Goal: Navigation & Orientation: Find specific page/section

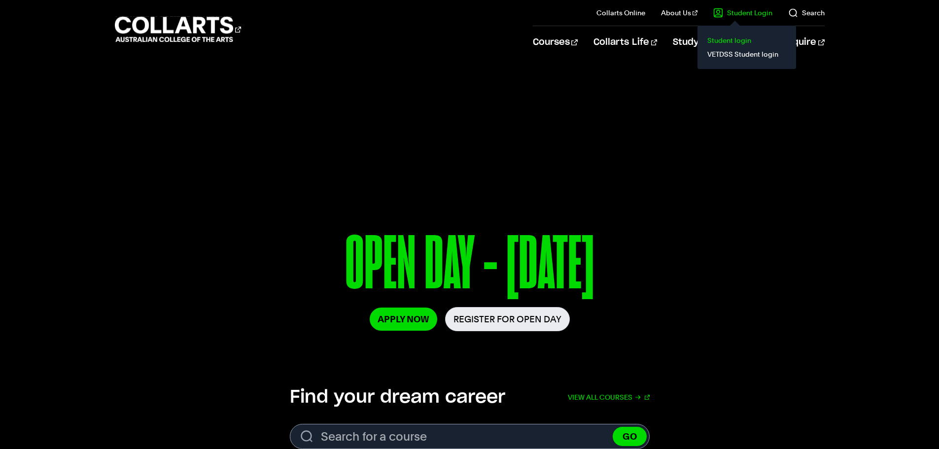
click at [728, 42] on link "Student login" at bounding box center [747, 41] width 83 height 14
click at [745, 13] on link "Student Login" at bounding box center [742, 13] width 59 height 10
click at [724, 53] on link "VETDSS Student login" at bounding box center [747, 54] width 83 height 14
